Goal: Find specific page/section: Find specific page/section

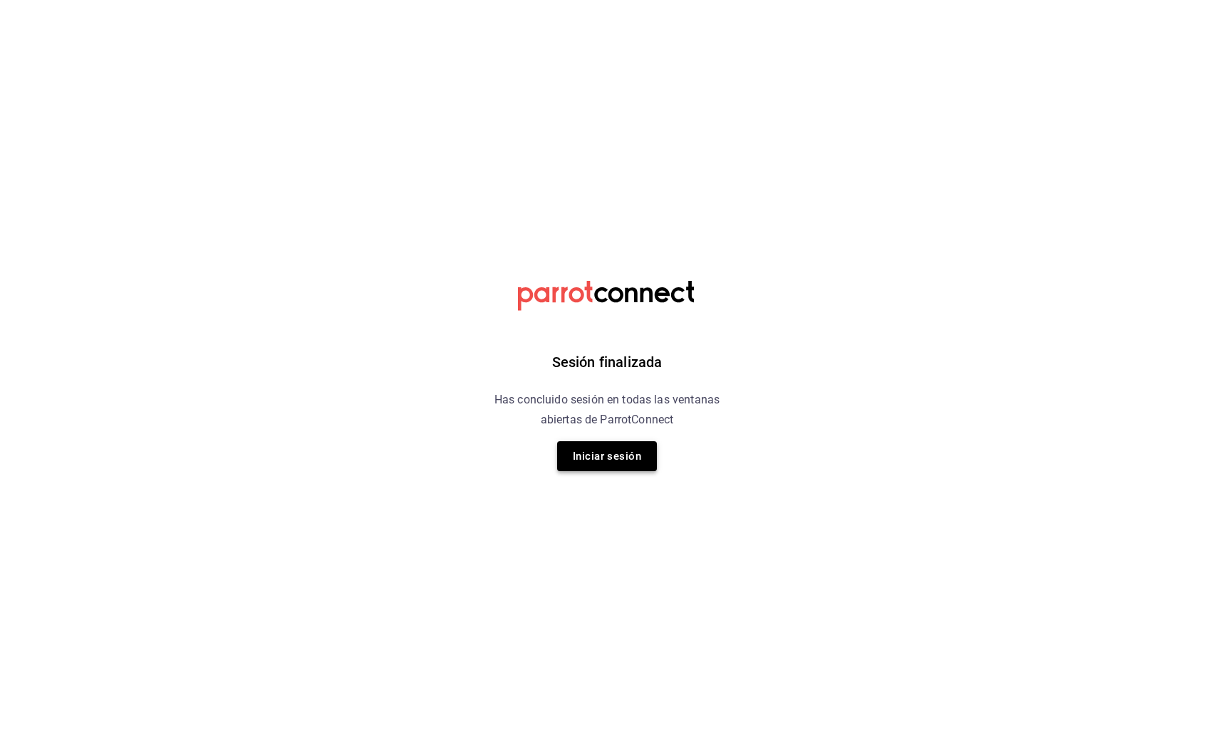
click at [620, 461] on button "Iniciar sesión" at bounding box center [607, 456] width 100 height 30
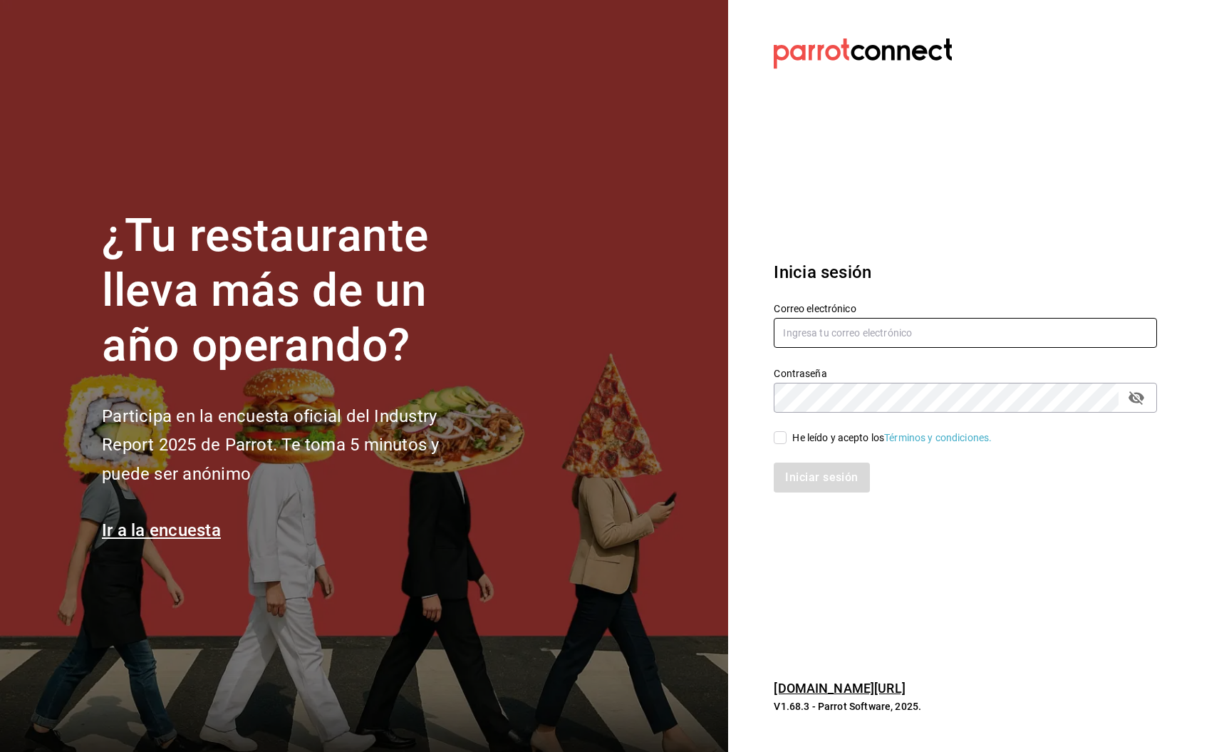
type input "[PERSON_NAME][EMAIL_ADDRESS][PERSON_NAME][DOMAIN_NAME]"
drag, startPoint x: 782, startPoint y: 438, endPoint x: 791, endPoint y: 471, distance: 33.9
click at [782, 439] on input "He leído y acepto los Términos y condiciones." at bounding box center [780, 437] width 13 height 13
checkbox input "true"
click at [802, 482] on button "Iniciar sesión" at bounding box center [822, 477] width 97 height 30
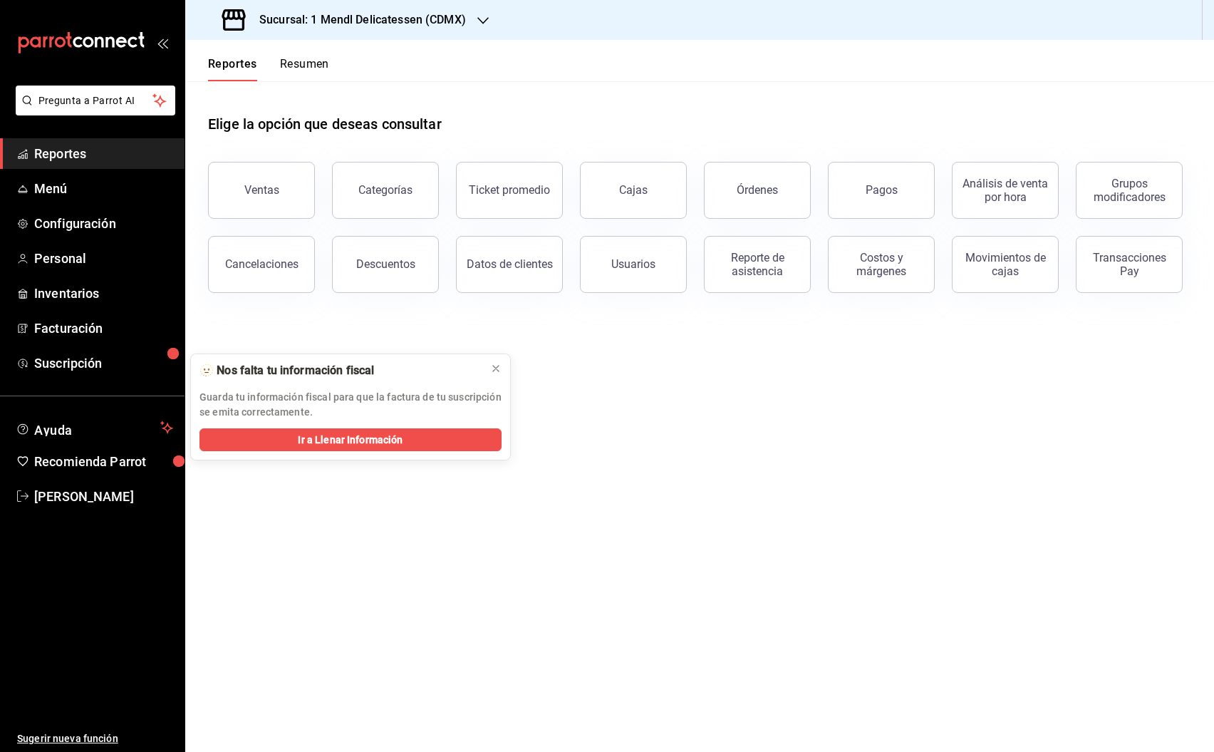
click at [264, 180] on button "Ventas" at bounding box center [261, 190] width 107 height 57
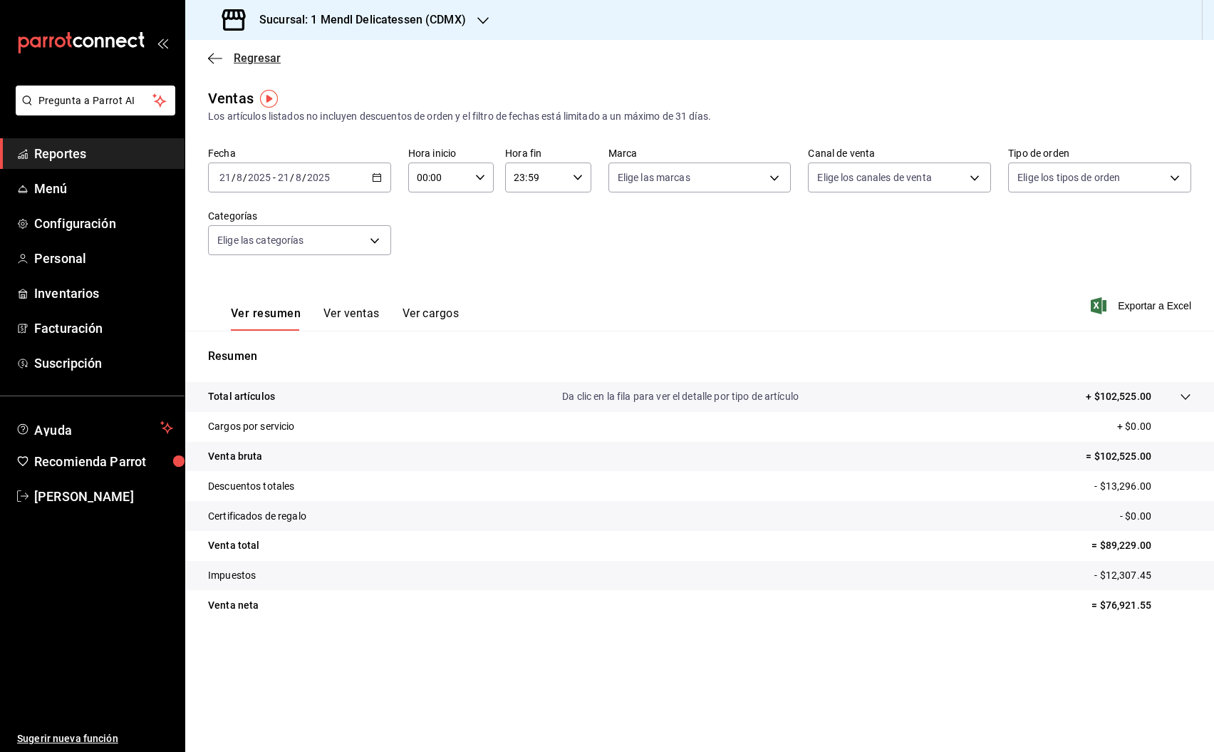
click at [257, 58] on span "Regresar" at bounding box center [257, 58] width 47 height 14
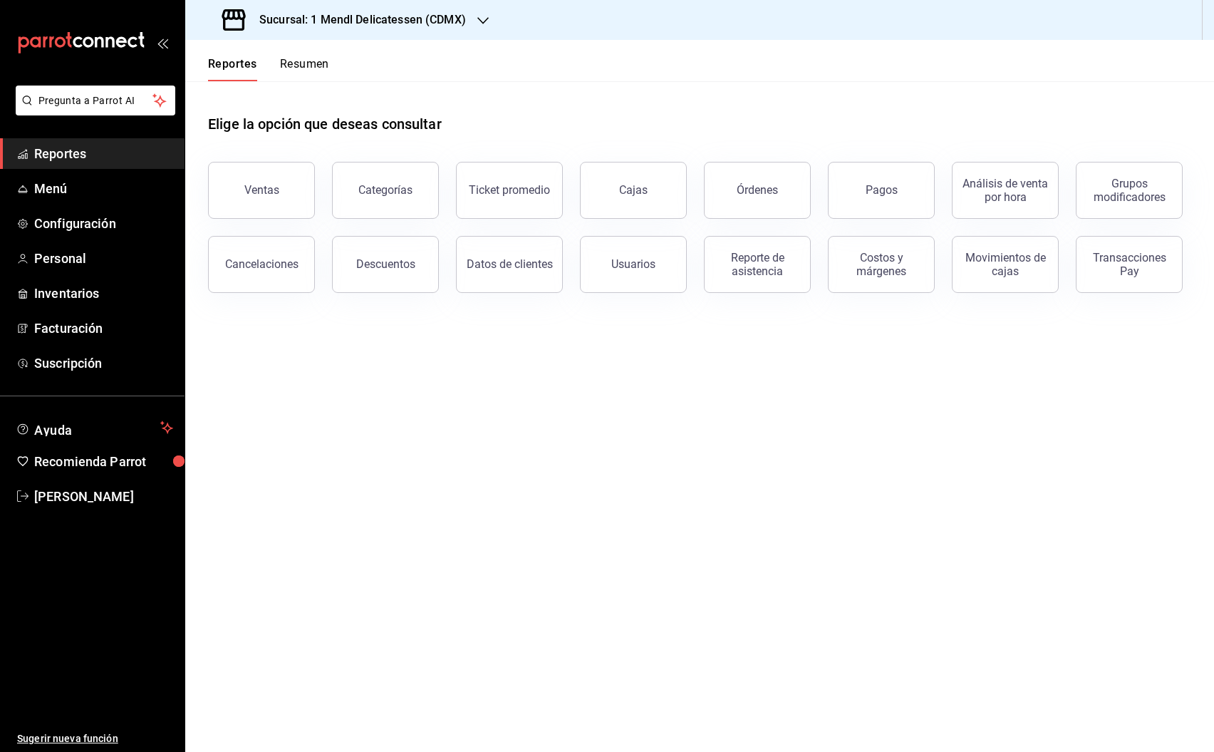
click at [765, 191] on div "Órdenes" at bounding box center [757, 190] width 41 height 14
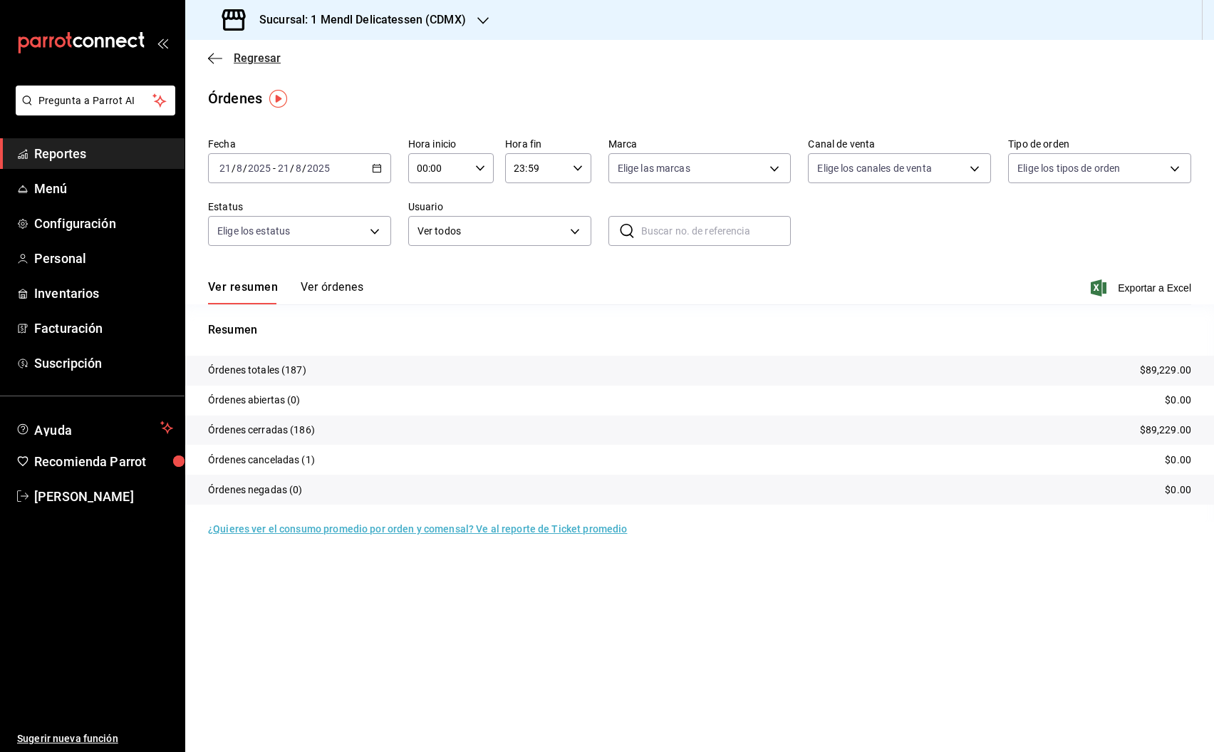
click at [237, 60] on span "Regresar" at bounding box center [257, 58] width 47 height 14
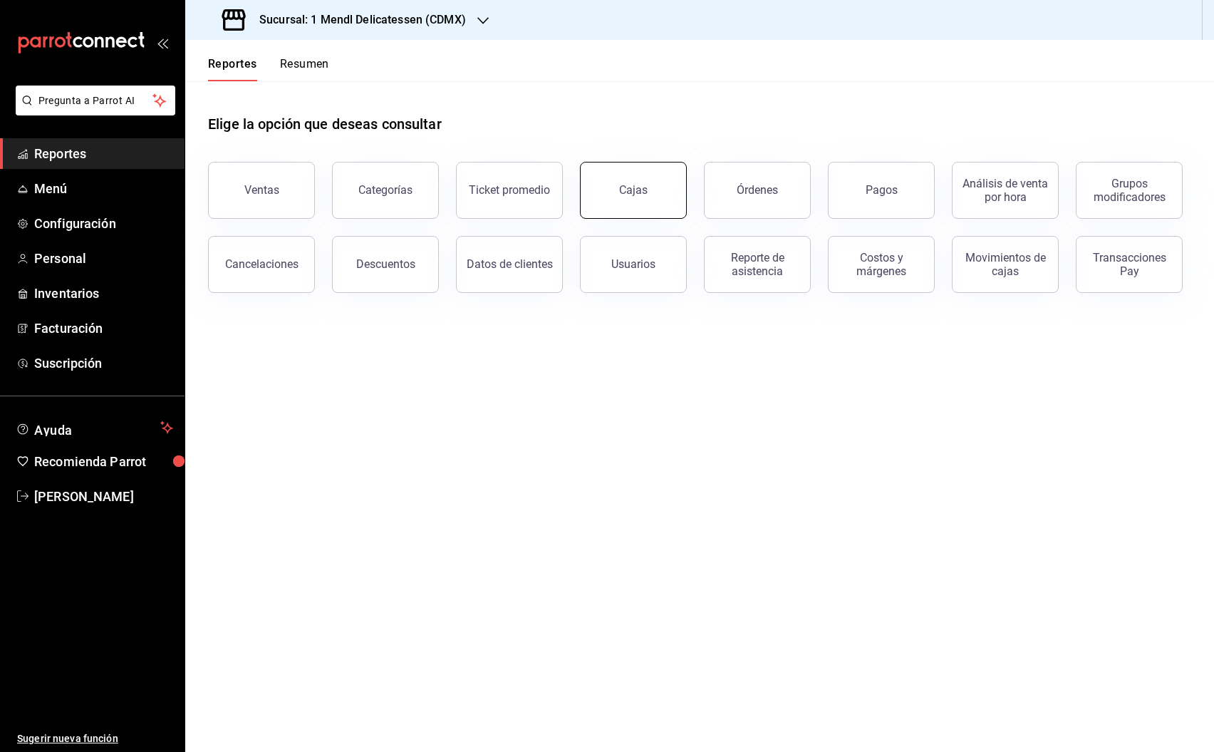
click at [658, 188] on button "Cajas" at bounding box center [633, 190] width 107 height 57
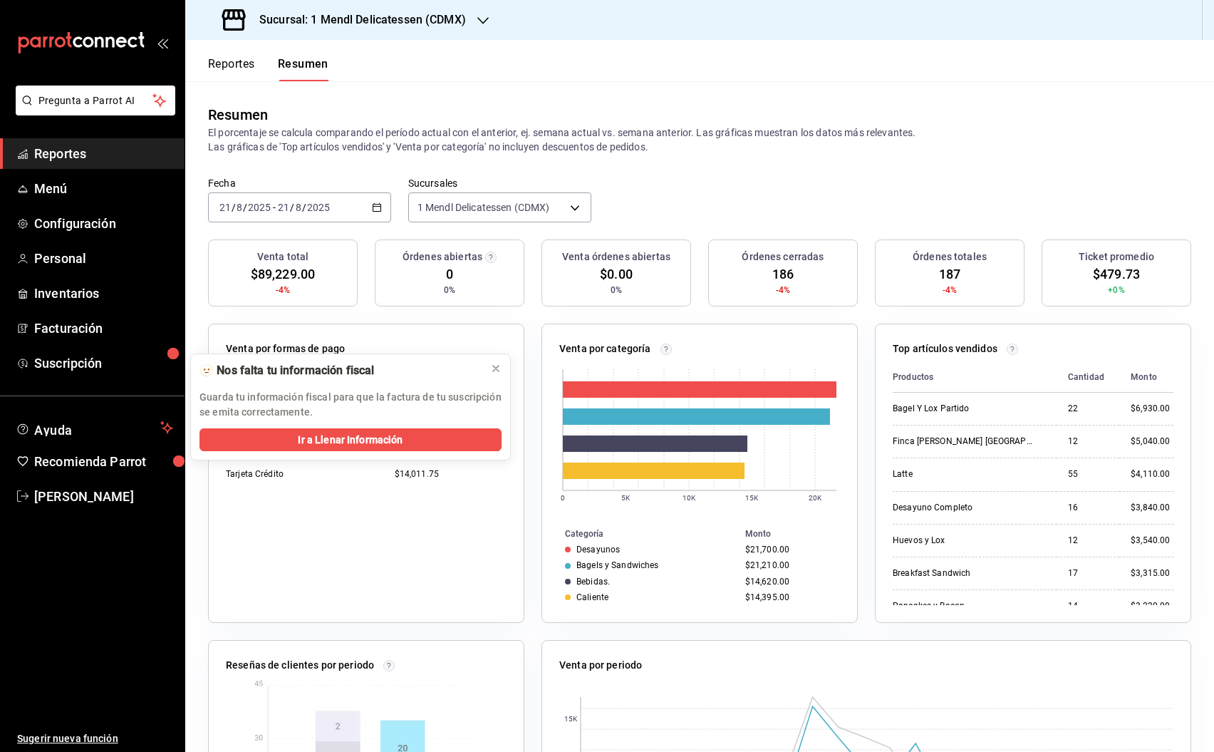
click at [227, 66] on button "Reportes" at bounding box center [231, 69] width 47 height 24
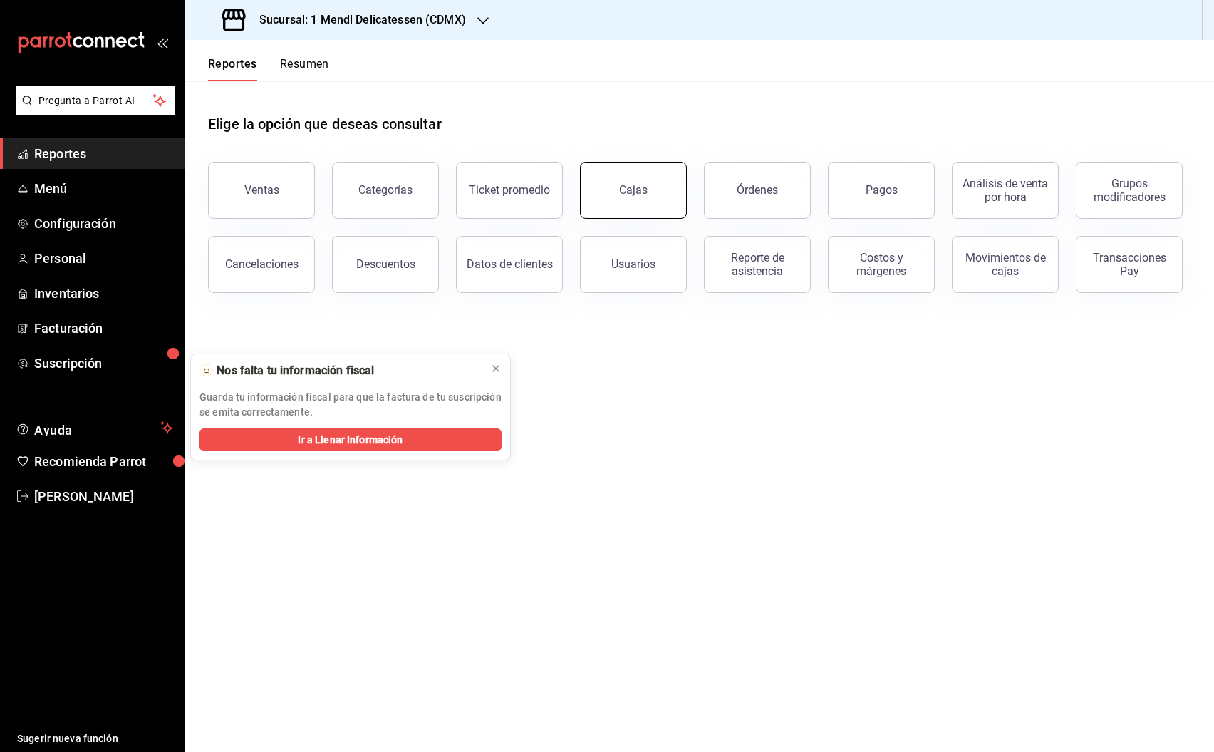
click at [631, 188] on div "Cajas" at bounding box center [633, 190] width 29 height 14
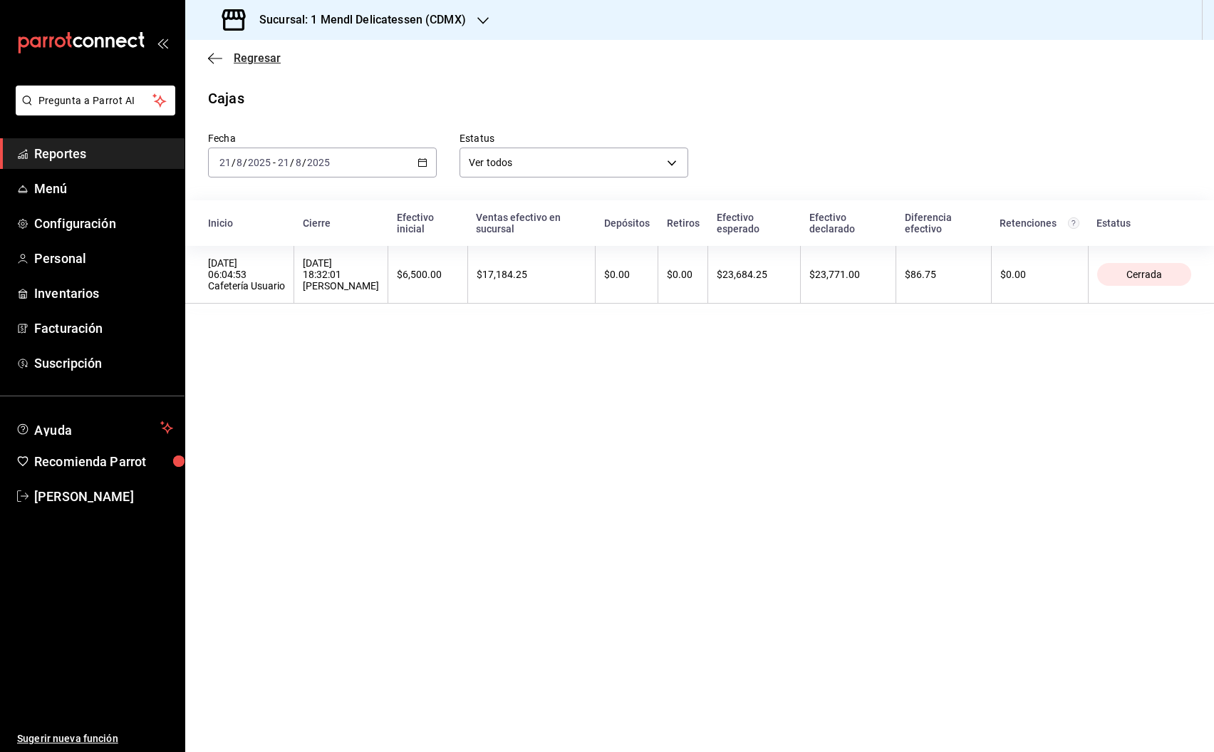
click at [244, 56] on span "Regresar" at bounding box center [257, 58] width 47 height 14
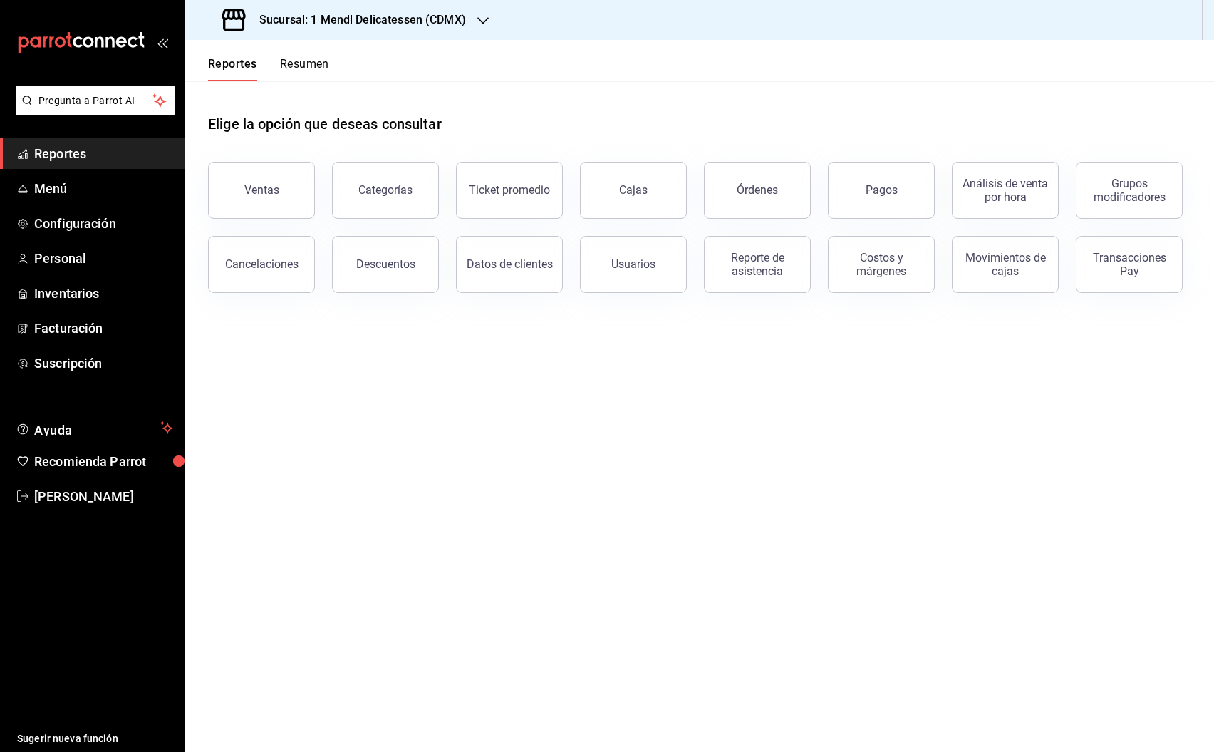
drag, startPoint x: 894, startPoint y: 205, endPoint x: 869, endPoint y: 202, distance: 24.5
click at [893, 205] on button "Pagos" at bounding box center [881, 190] width 107 height 57
